Goal: Navigation & Orientation: Find specific page/section

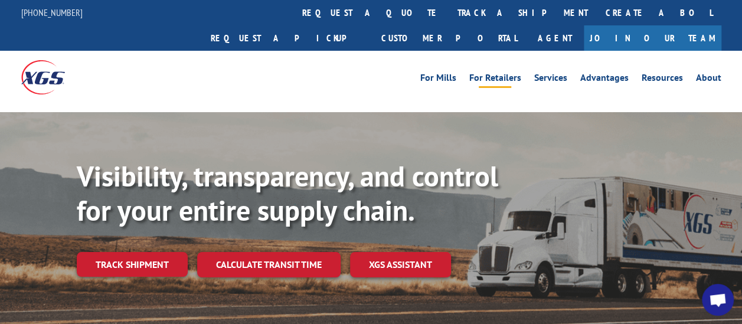
click at [495, 73] on link "For Retailers" at bounding box center [495, 79] width 52 height 13
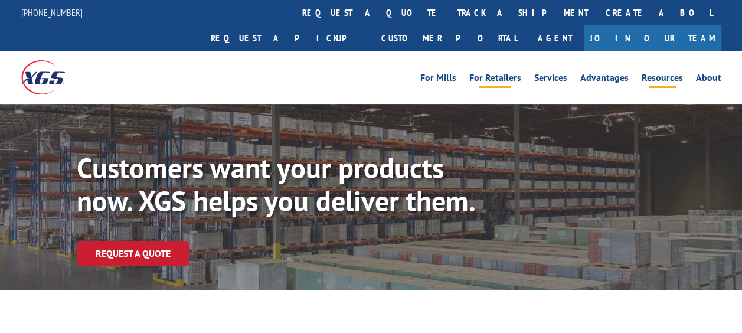
click at [675, 73] on link "Resources" at bounding box center [662, 79] width 41 height 13
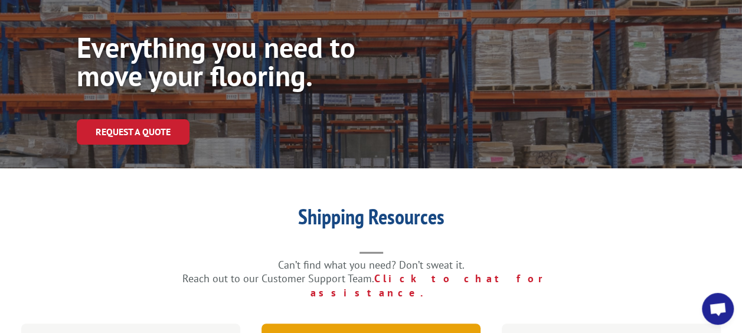
scroll to position [177, 0]
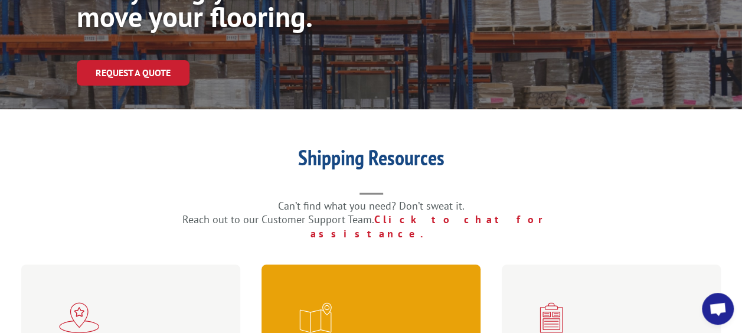
click at [381, 302] on span at bounding box center [373, 317] width 149 height 31
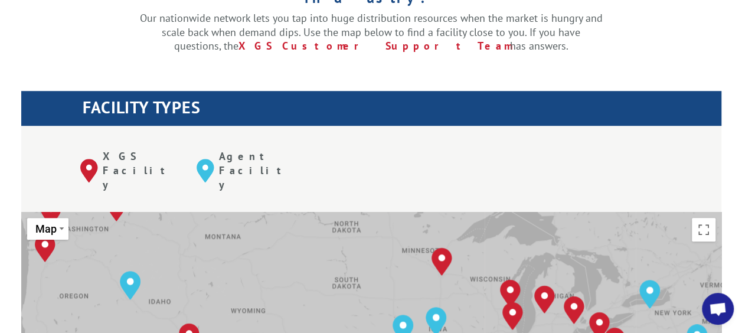
drag, startPoint x: 319, startPoint y: 231, endPoint x: 322, endPoint y: 316, distance: 85.1
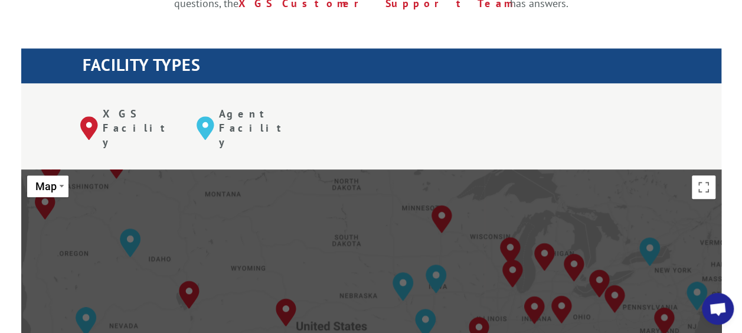
scroll to position [356, 0]
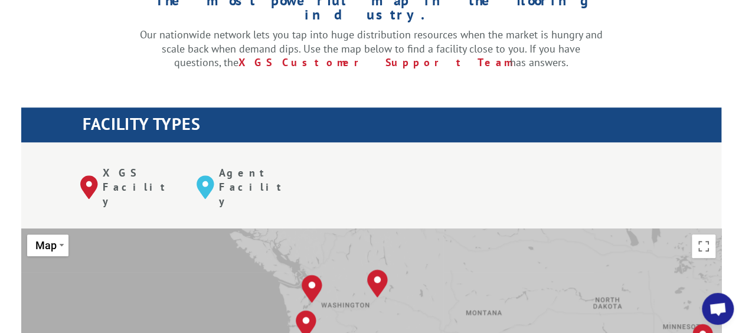
drag, startPoint x: 263, startPoint y: 218, endPoint x: 522, endPoint y: 295, distance: 270.2
